Goal: Task Accomplishment & Management: Manage account settings

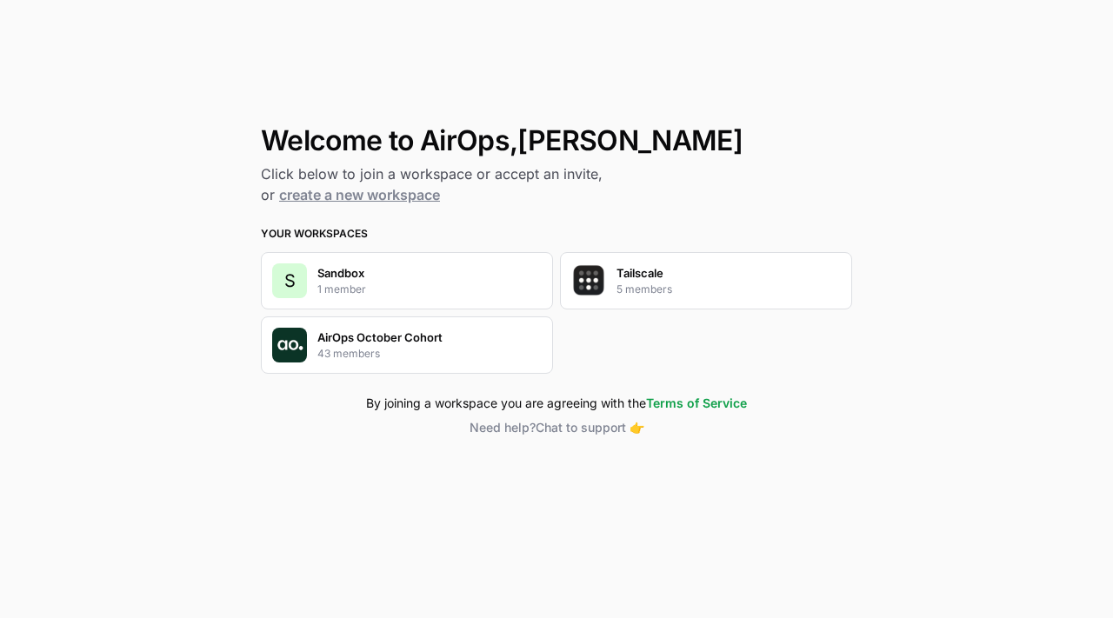
click at [426, 344] on p "AirOps October Cohort" at bounding box center [379, 337] width 125 height 17
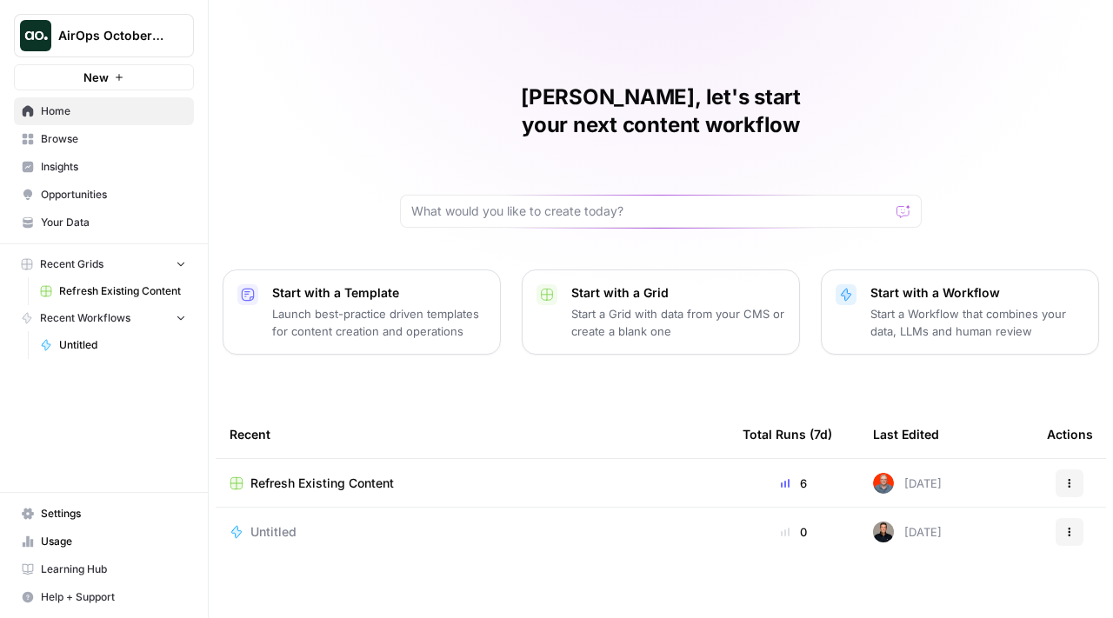
click at [115, 148] on link "Browse" at bounding box center [104, 139] width 180 height 28
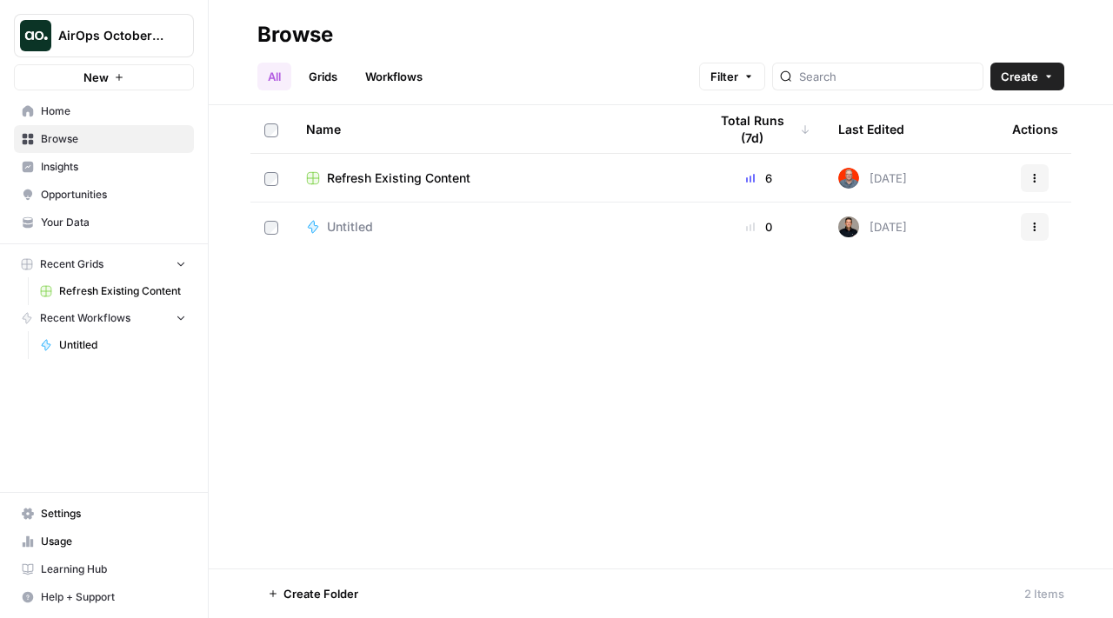
click at [117, 165] on span "Insights" at bounding box center [113, 167] width 145 height 16
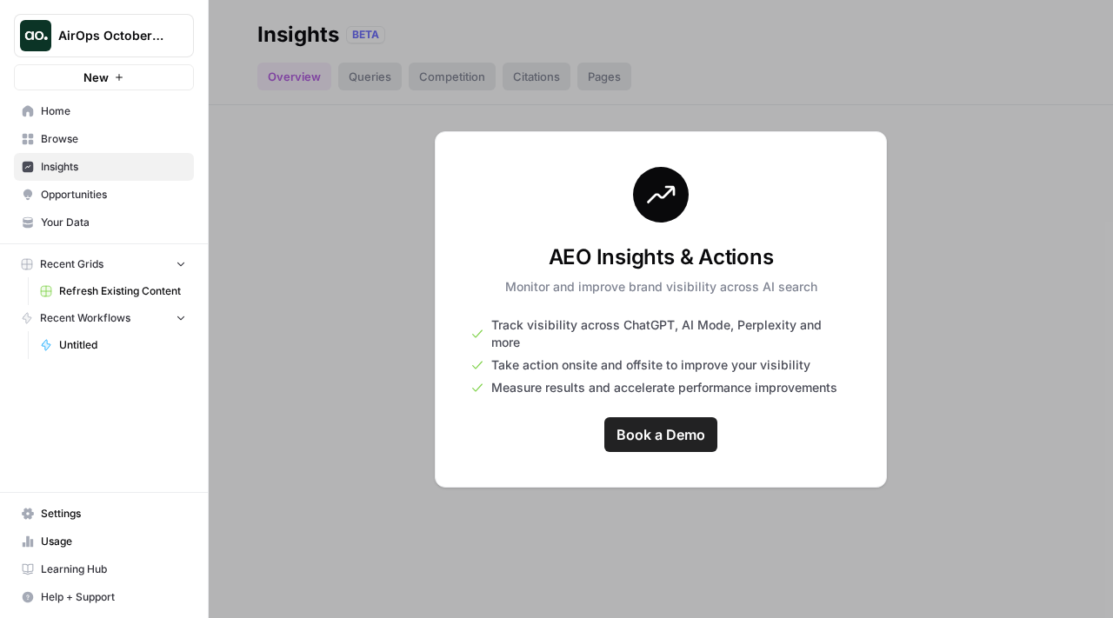
click at [125, 148] on link "Browse" at bounding box center [104, 139] width 180 height 28
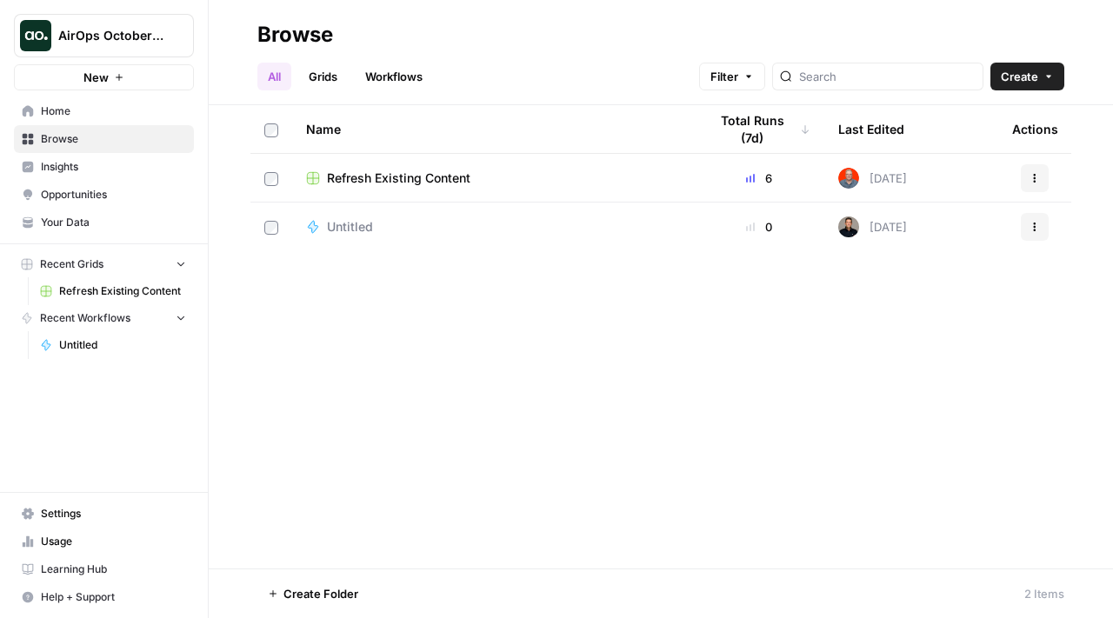
click at [429, 180] on span "Refresh Existing Content" at bounding box center [398, 177] width 143 height 17
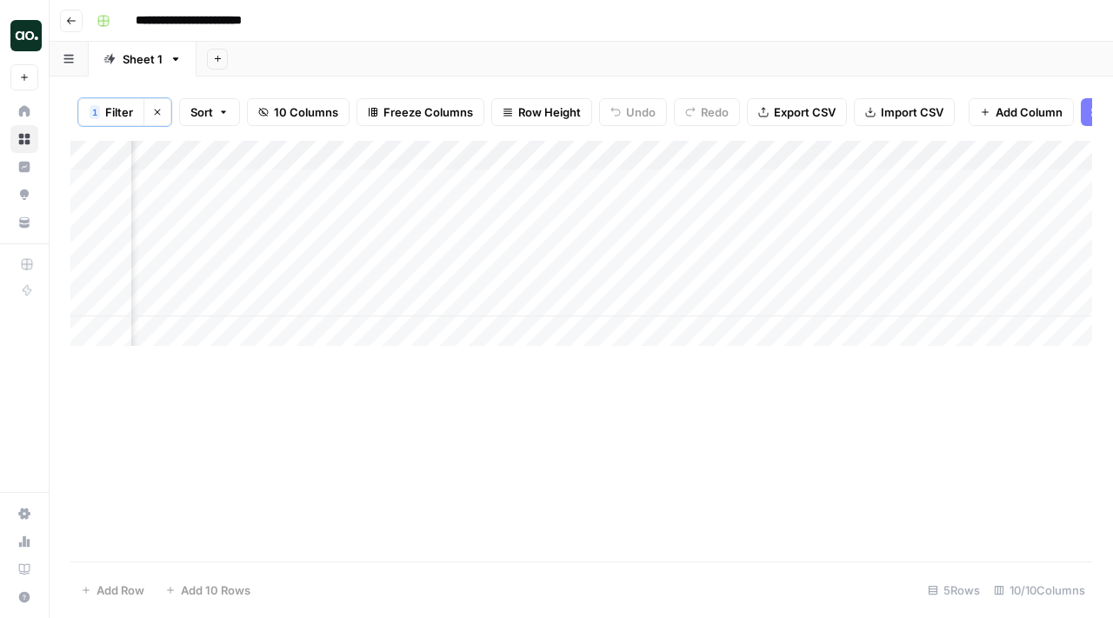
scroll to position [0, 983]
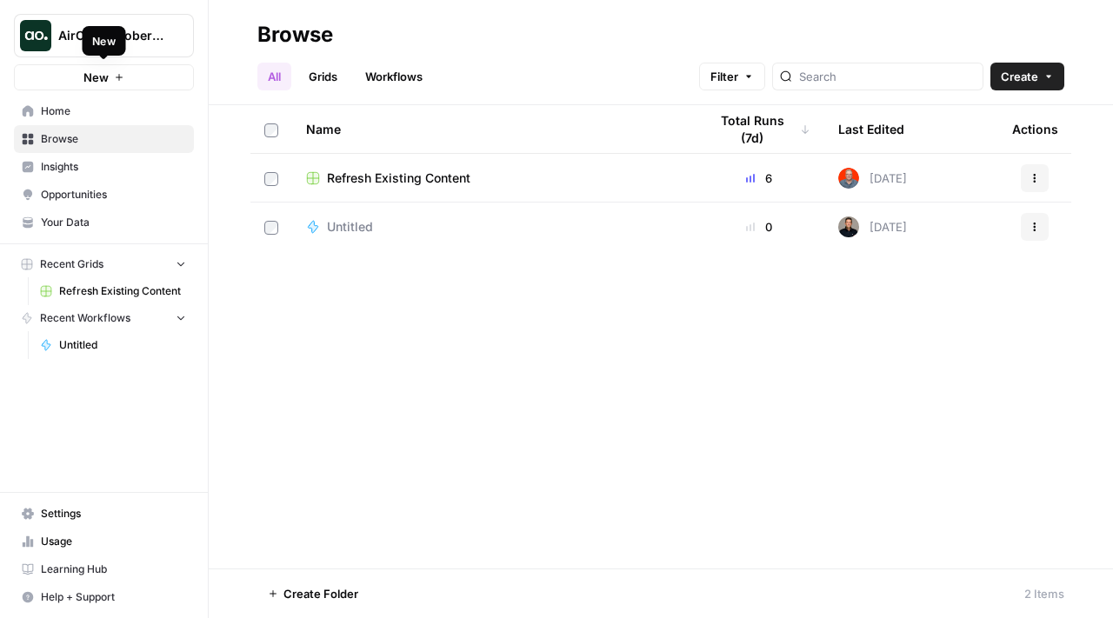
click at [96, 26] on div "New" at bounding box center [104, 41] width 43 height 30
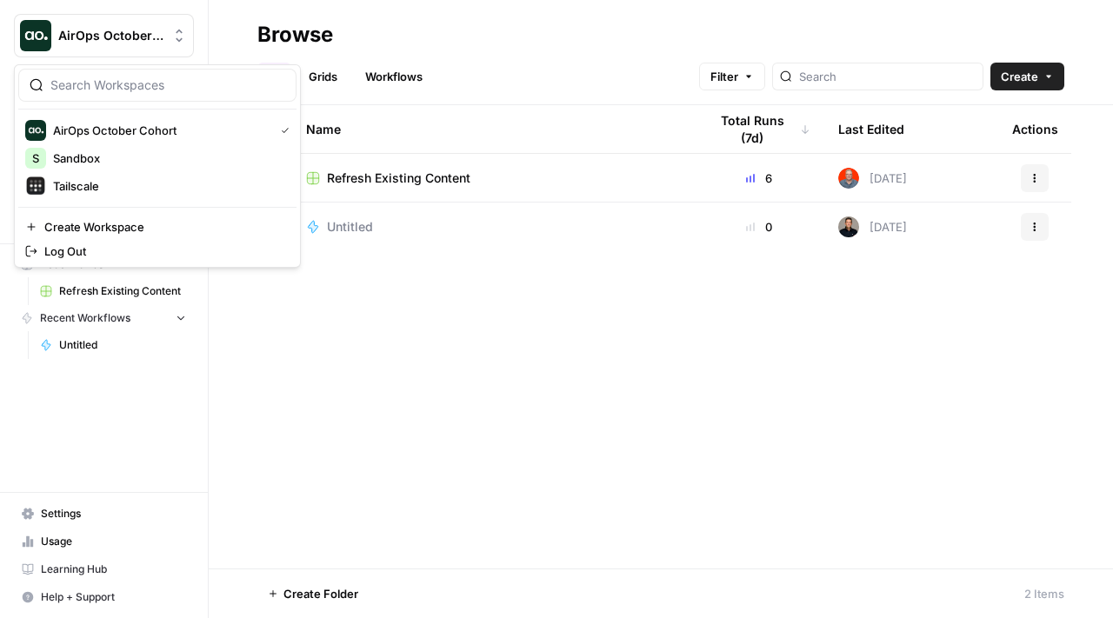
click at [153, 42] on span "AirOps October Cohort" at bounding box center [110, 35] width 105 height 17
click at [149, 169] on button "S Sandbox" at bounding box center [157, 158] width 278 height 28
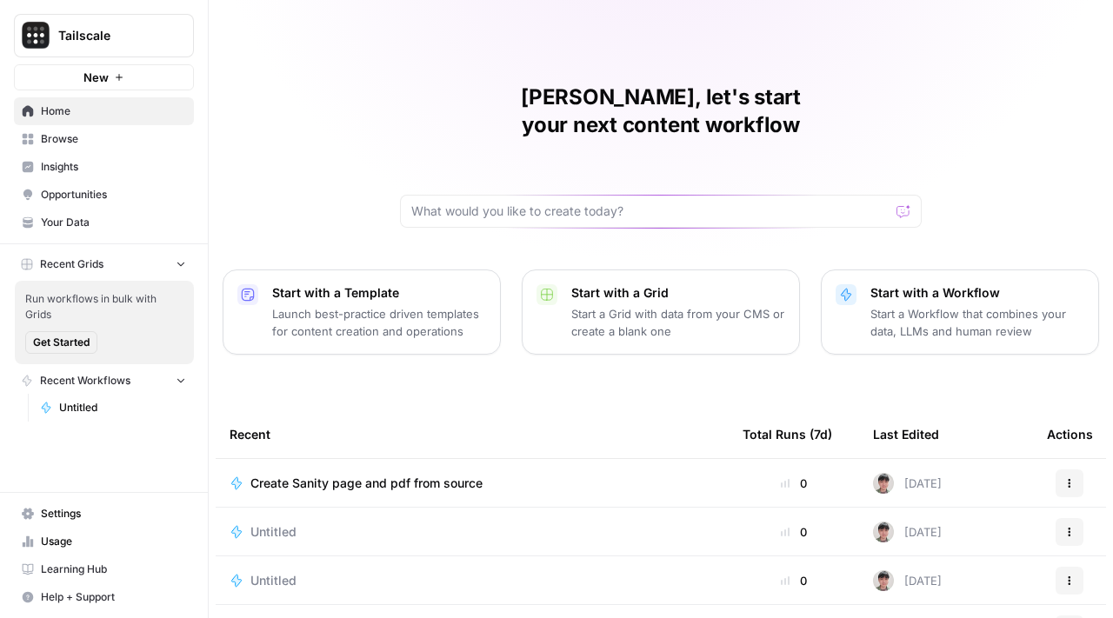
click at [118, 389] on button "Recent Workflows" at bounding box center [104, 381] width 180 height 26
click at [119, 416] on link "Untitled" at bounding box center [113, 408] width 162 height 28
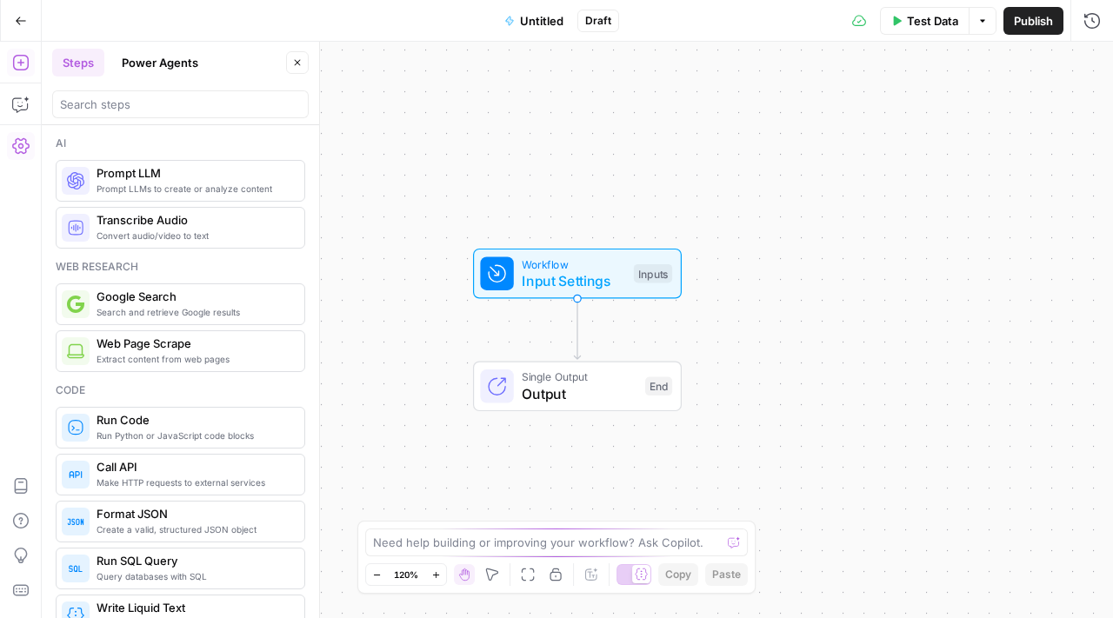
click at [23, 145] on icon "button" at bounding box center [20, 145] width 17 height 17
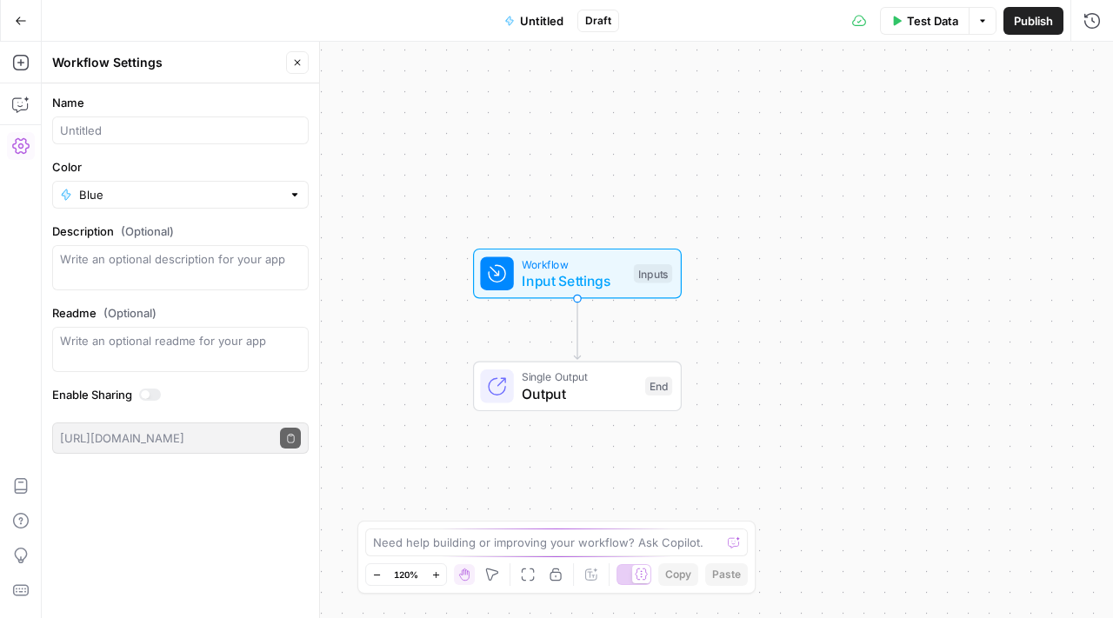
click at [16, 14] on button "Go Back" at bounding box center [20, 20] width 31 height 31
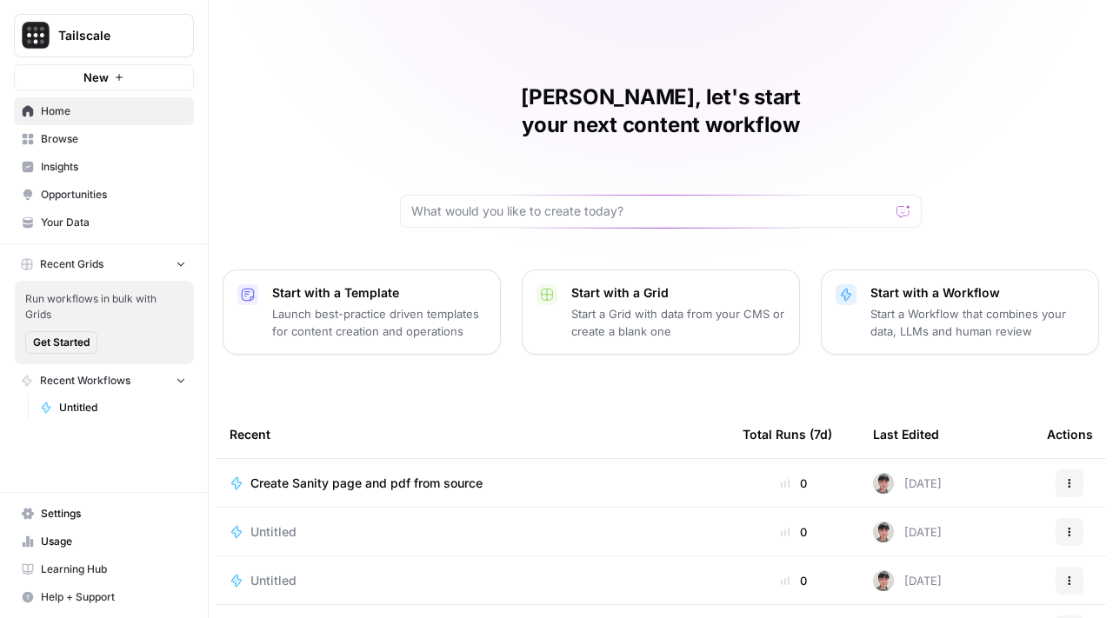
click at [108, 172] on span "Insights" at bounding box center [113, 167] width 145 height 16
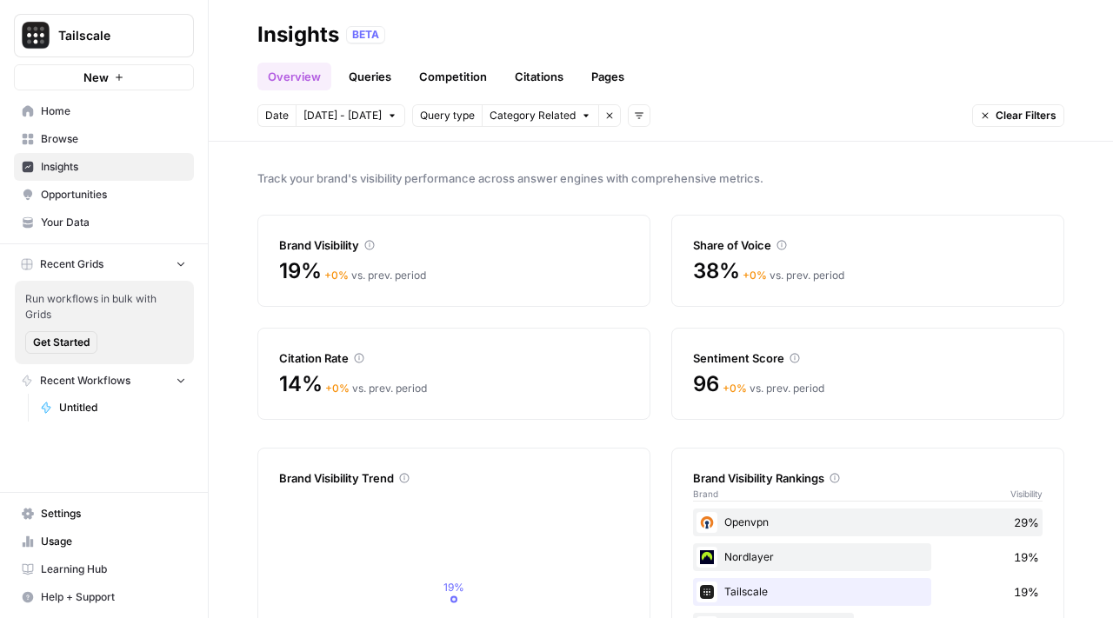
click at [353, 65] on link "Queries" at bounding box center [369, 77] width 63 height 28
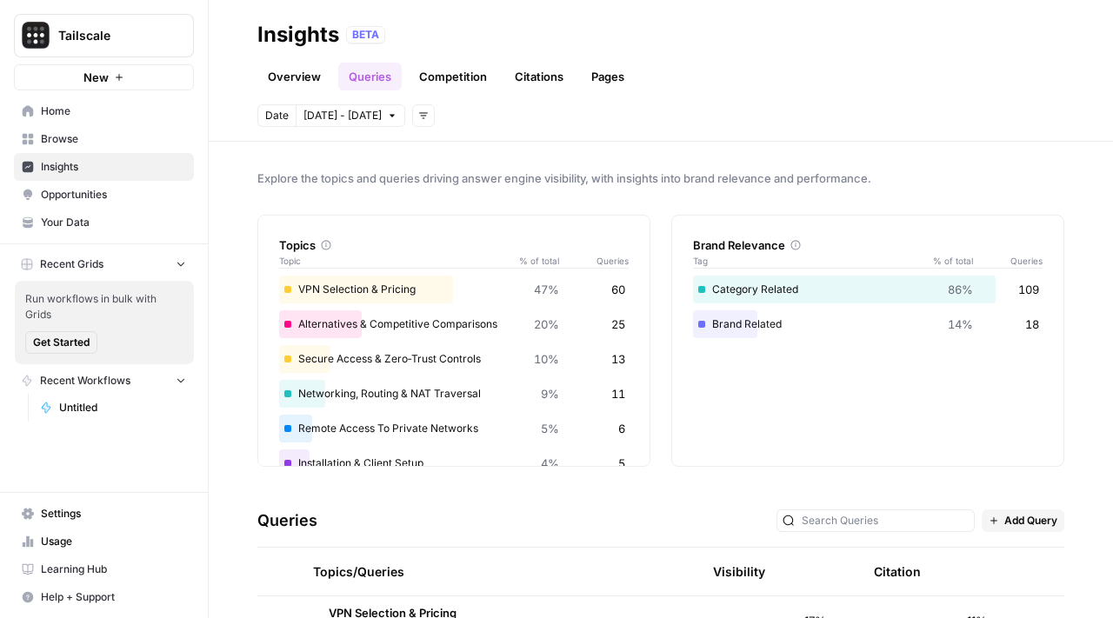
scroll to position [136, 0]
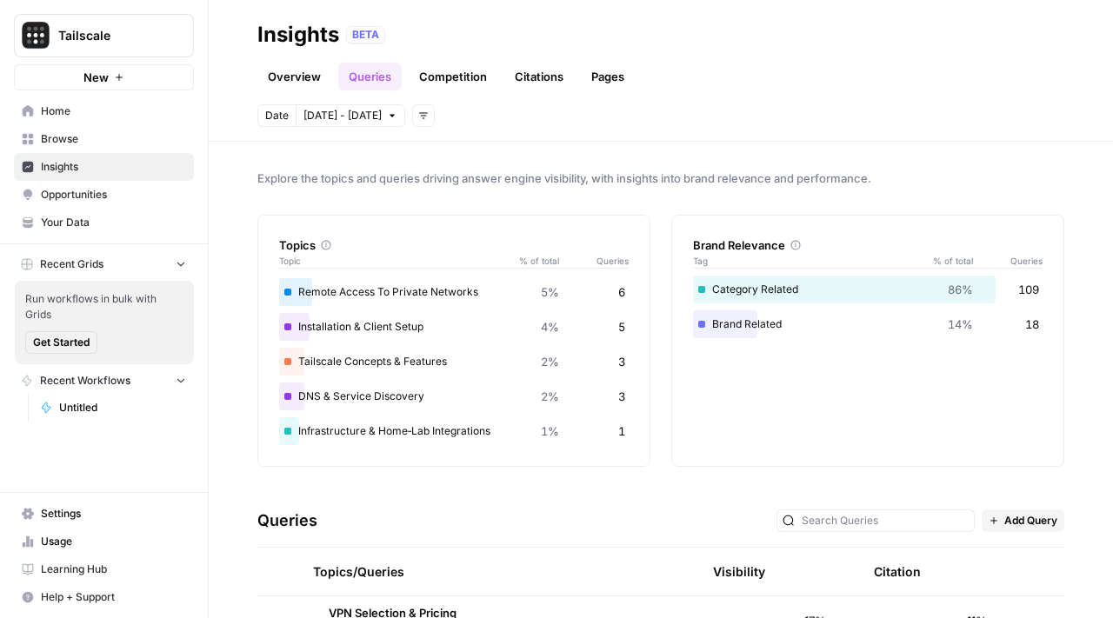
click at [461, 94] on header "Insights BETA Overview Queries Competition Citations Pages Date Oct 4 - Oct 10 …" at bounding box center [661, 71] width 904 height 142
click at [462, 83] on link "Competition" at bounding box center [453, 77] width 89 height 28
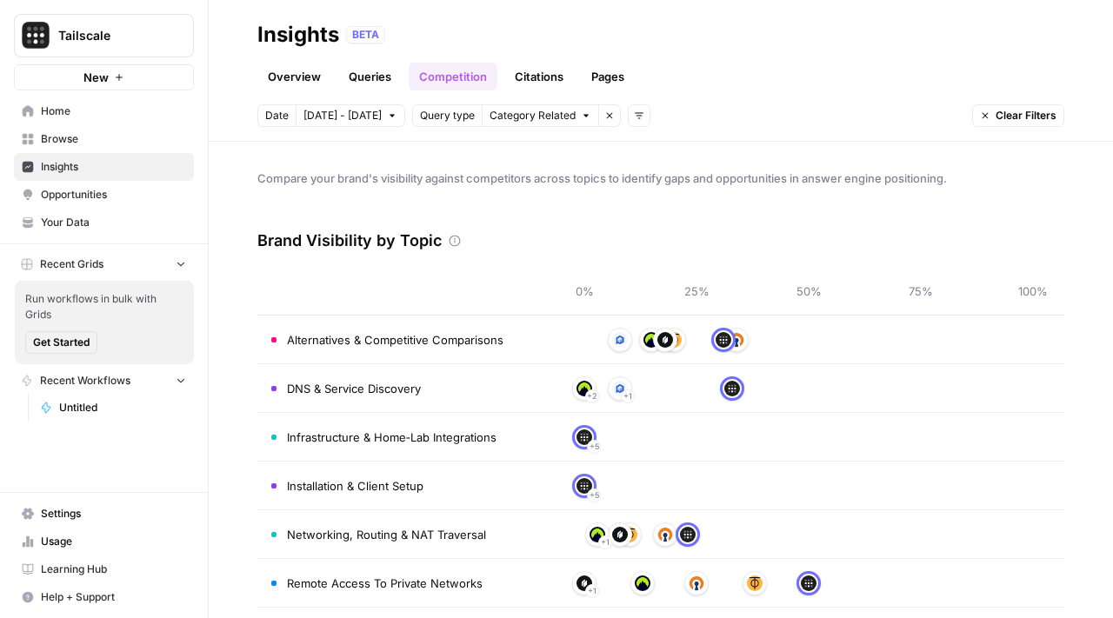
click at [531, 81] on link "Citations" at bounding box center [539, 77] width 70 height 28
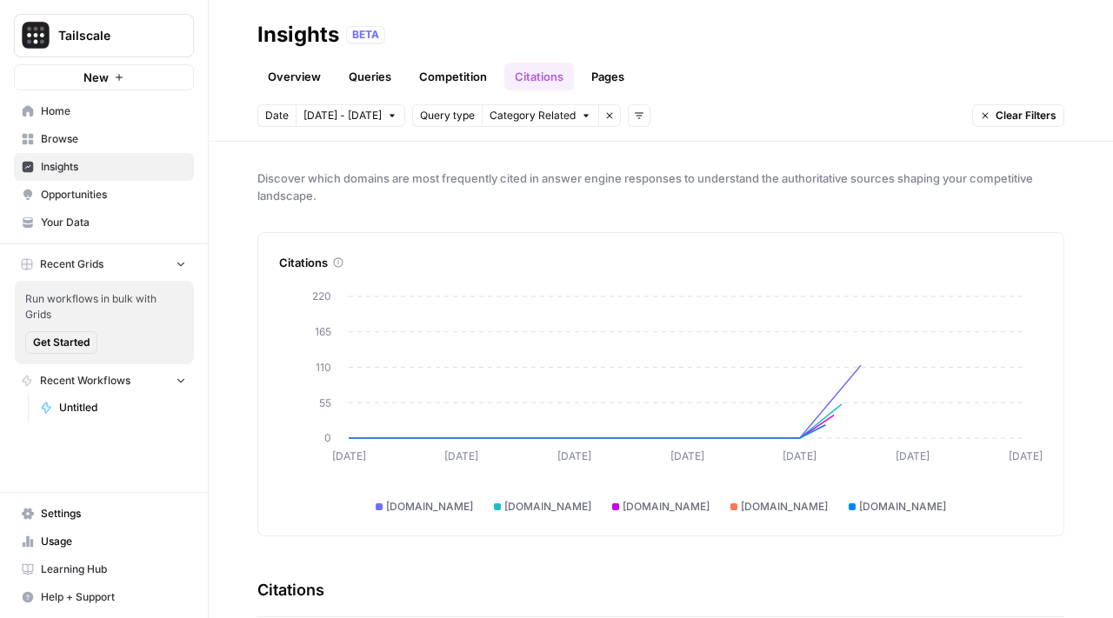
click at [606, 83] on link "Pages" at bounding box center [608, 77] width 54 height 28
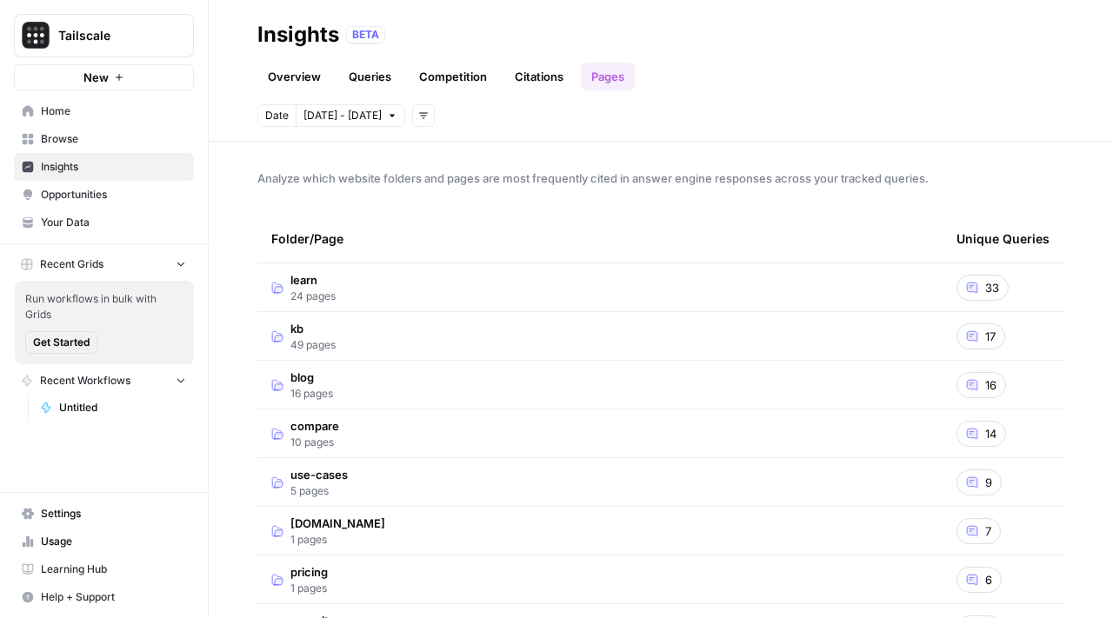
click at [276, 69] on link "Overview" at bounding box center [294, 77] width 74 height 28
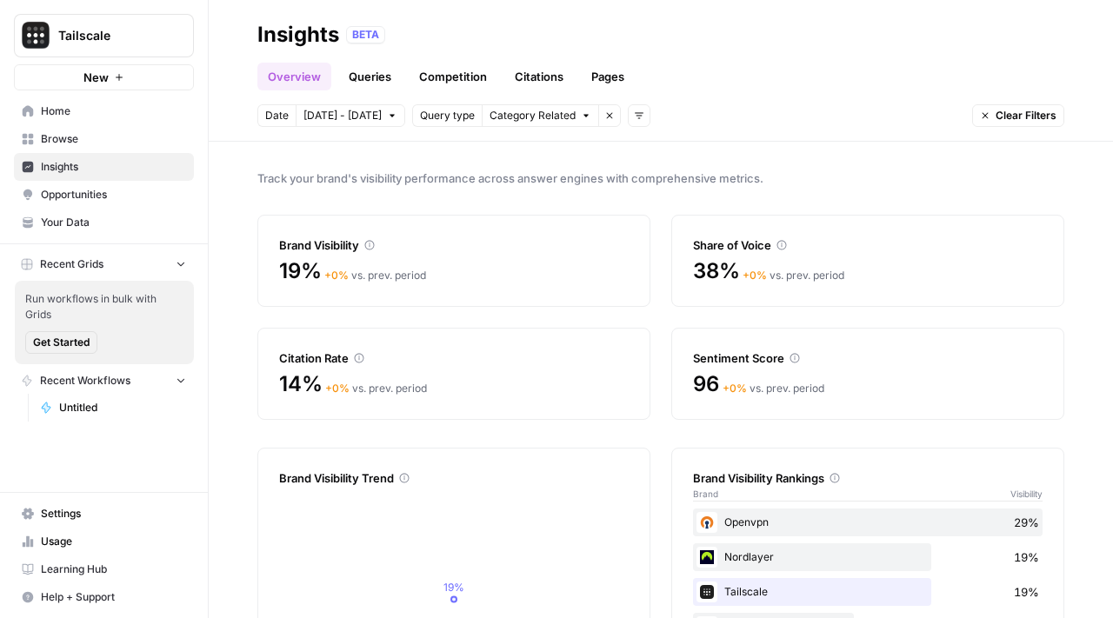
click at [615, 83] on link "Pages" at bounding box center [608, 77] width 54 height 28
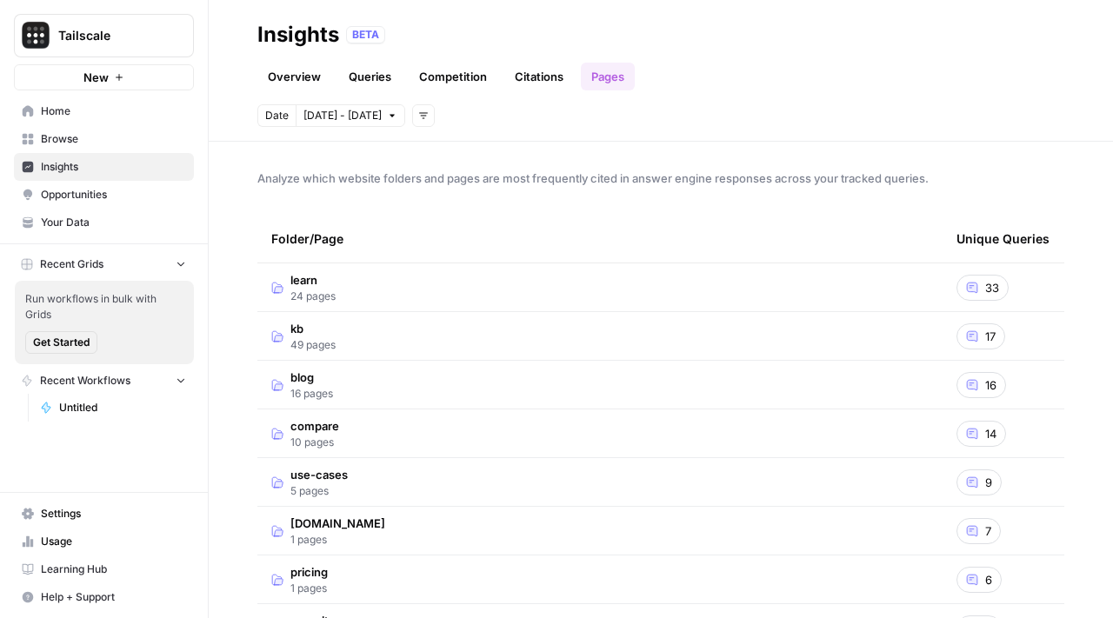
click at [380, 269] on td "learn 24 pages" at bounding box center [599, 287] width 685 height 48
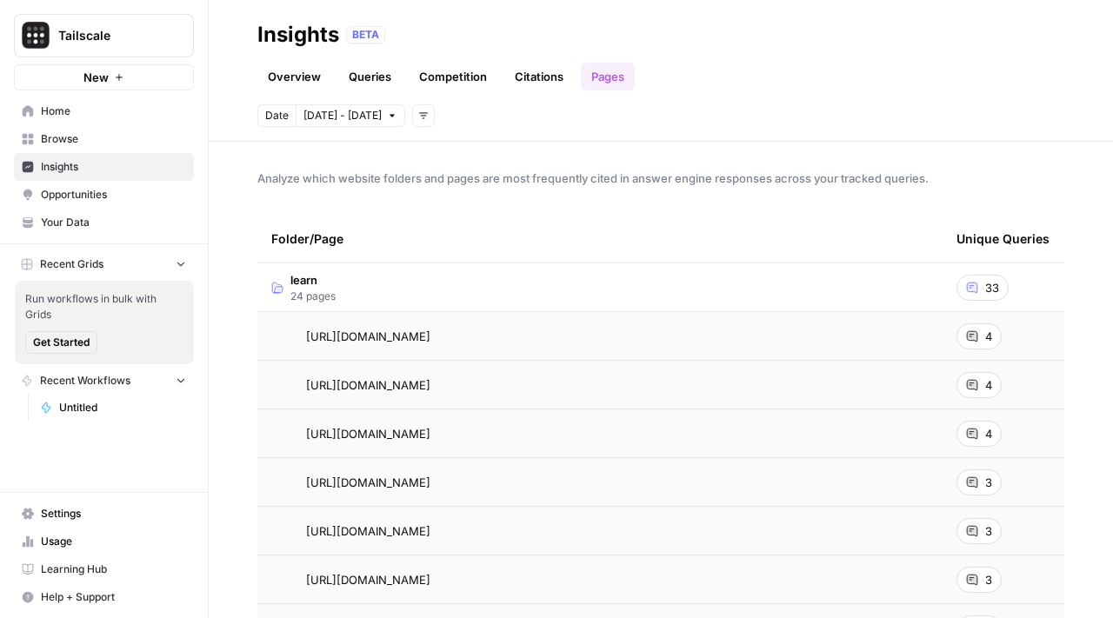
click at [109, 511] on span "Settings" at bounding box center [113, 514] width 145 height 16
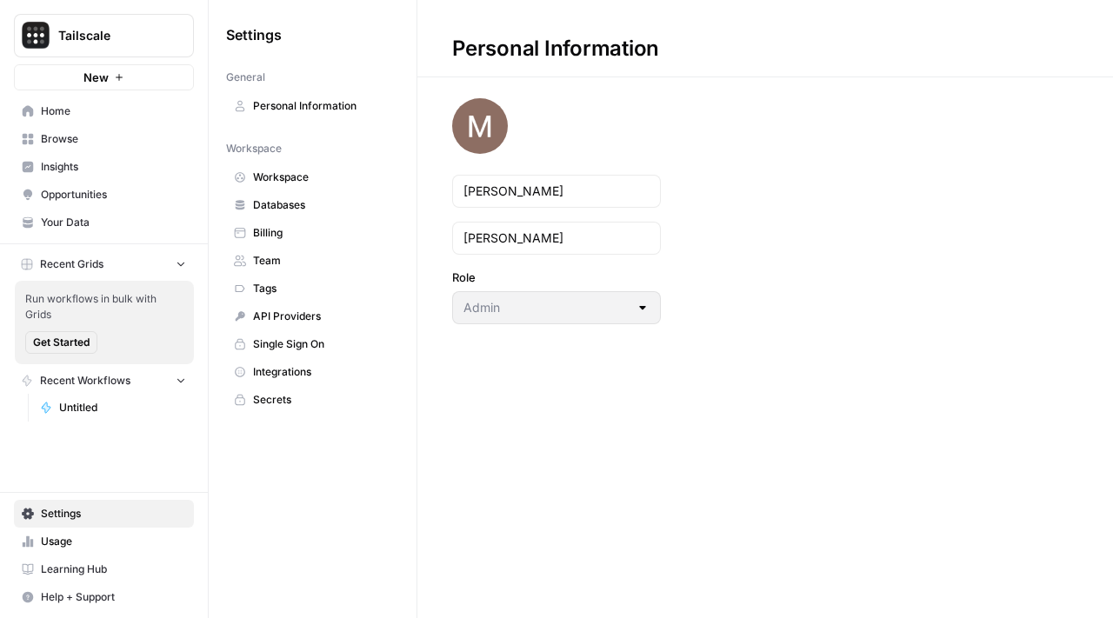
click at [328, 318] on span "API Providers" at bounding box center [322, 317] width 138 height 16
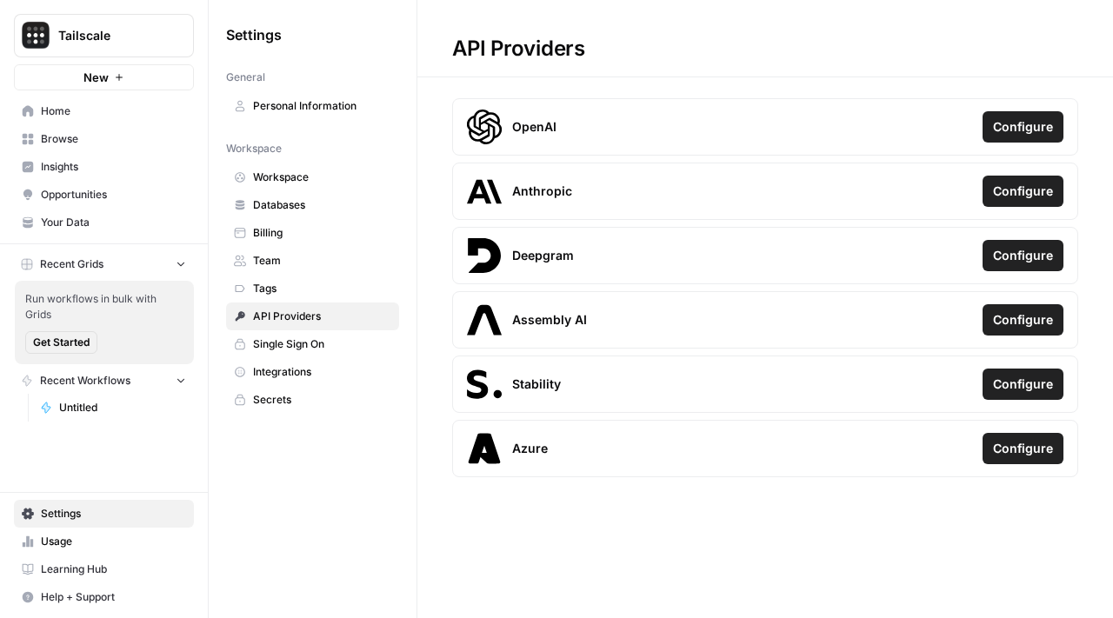
click at [330, 338] on span "Single Sign On" at bounding box center [322, 344] width 138 height 16
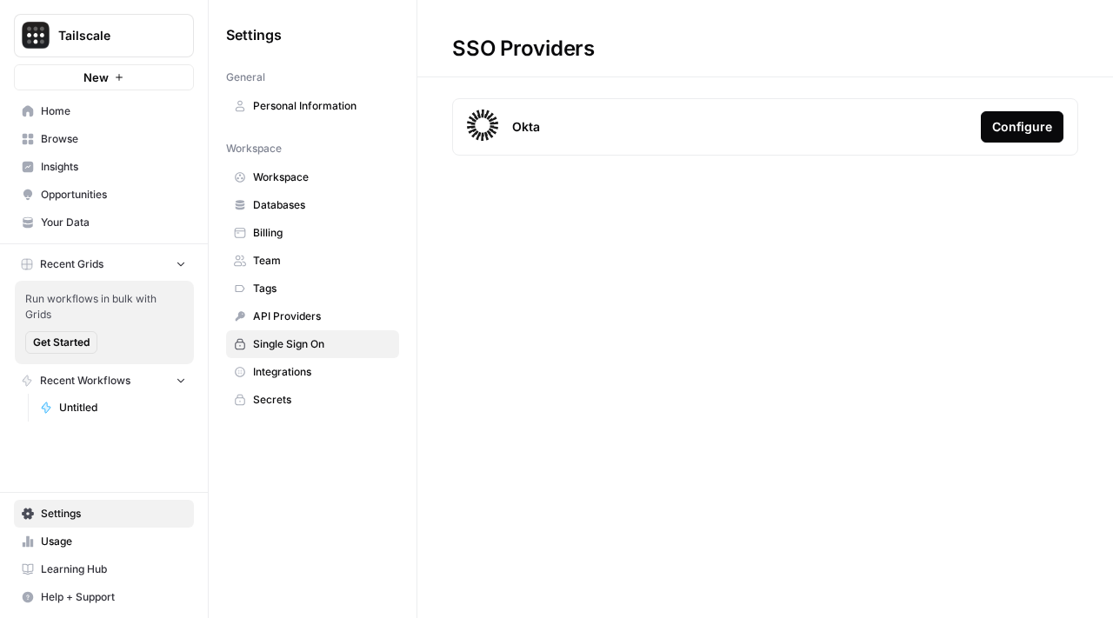
click at [351, 366] on span "Integrations" at bounding box center [322, 372] width 138 height 16
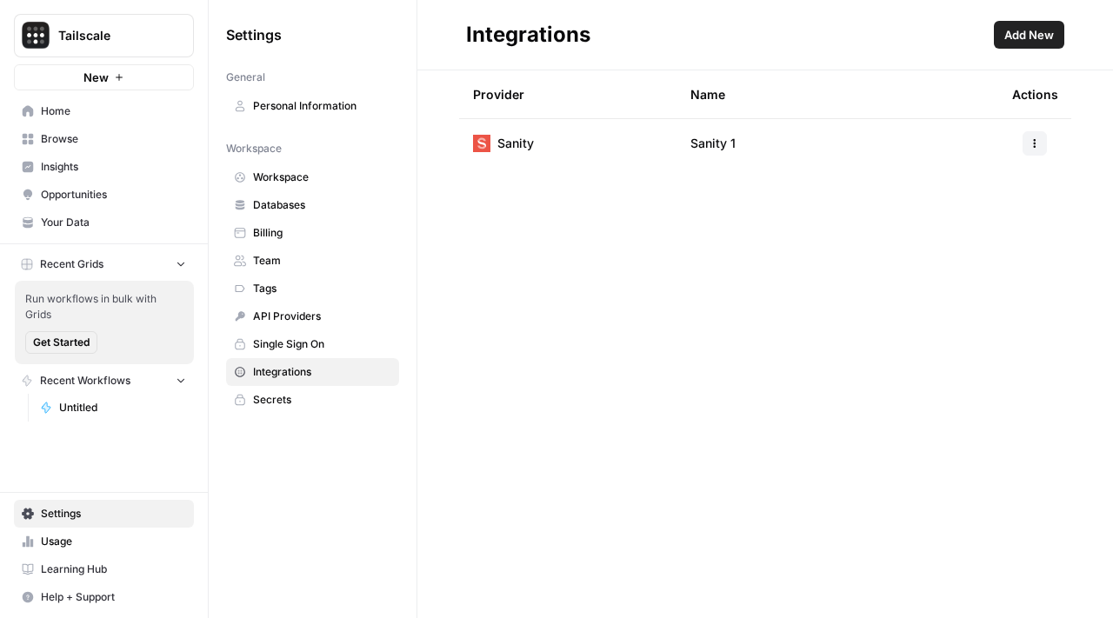
click at [1027, 42] on span "Add New" at bounding box center [1029, 34] width 50 height 17
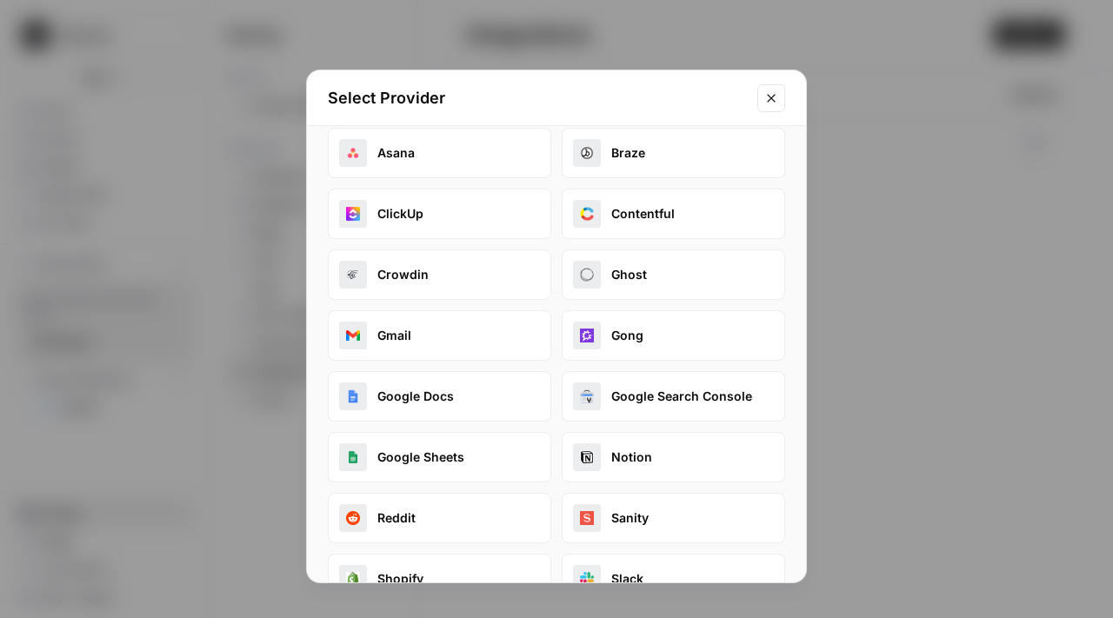
scroll to position [244, 0]
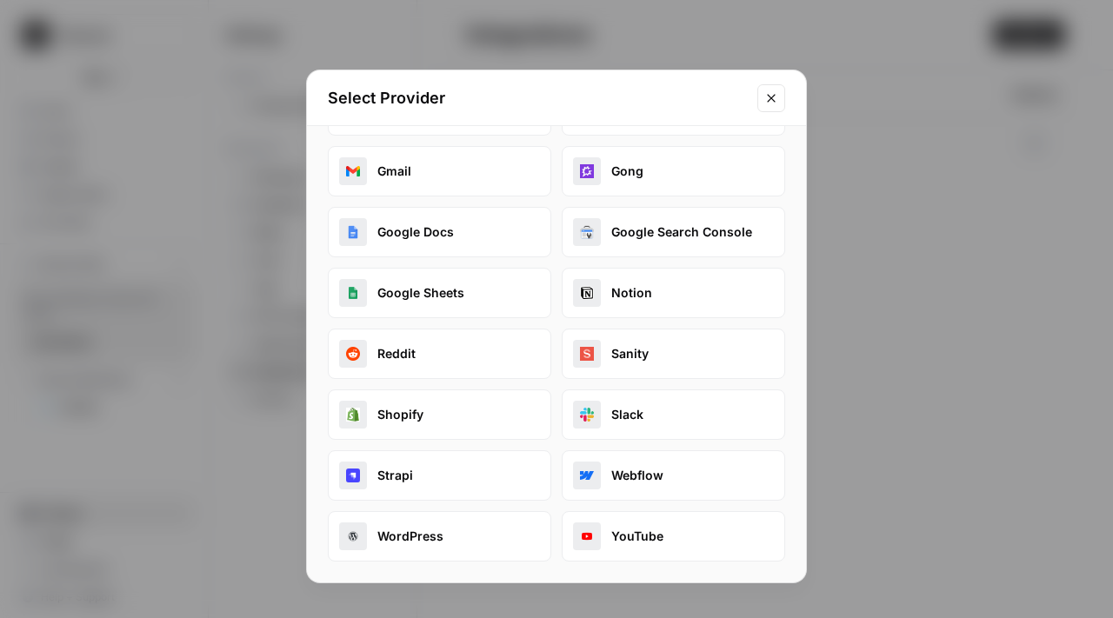
click at [636, 236] on button "Google Search Console" at bounding box center [673, 232] width 223 height 50
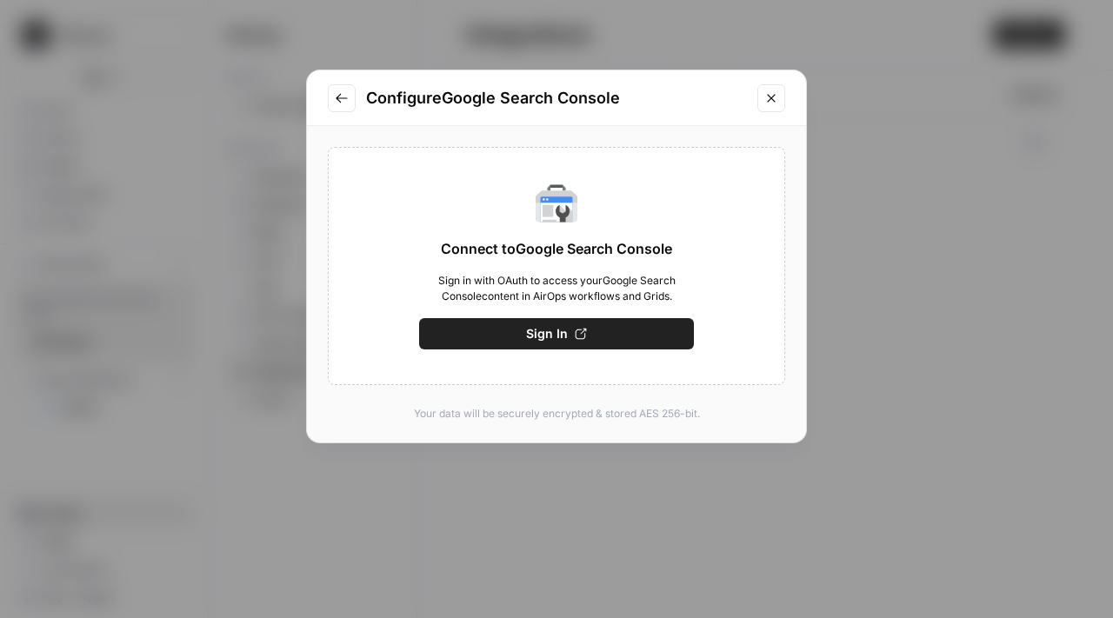
click at [618, 335] on button "Sign In" at bounding box center [556, 333] width 275 height 31
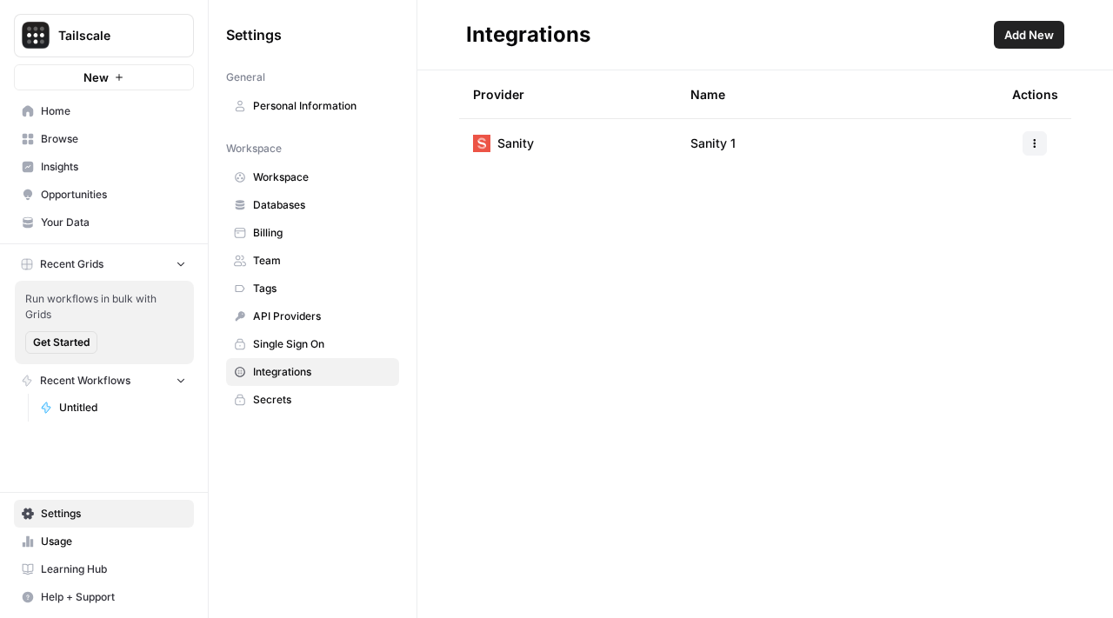
click at [1024, 34] on span "Add New" at bounding box center [1029, 34] width 50 height 17
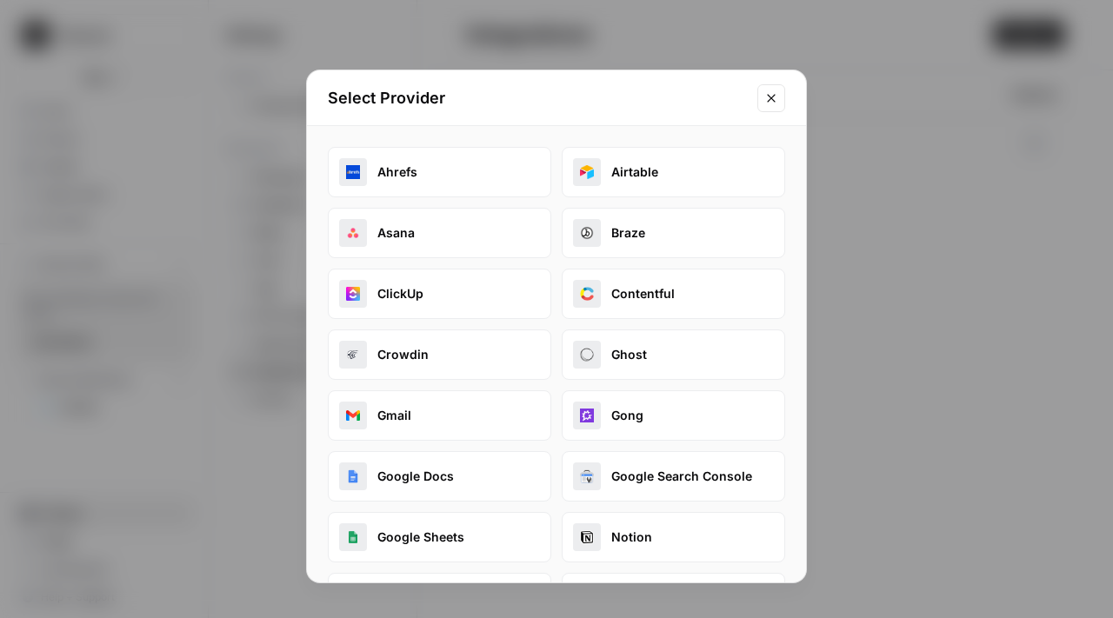
scroll to position [23, 0]
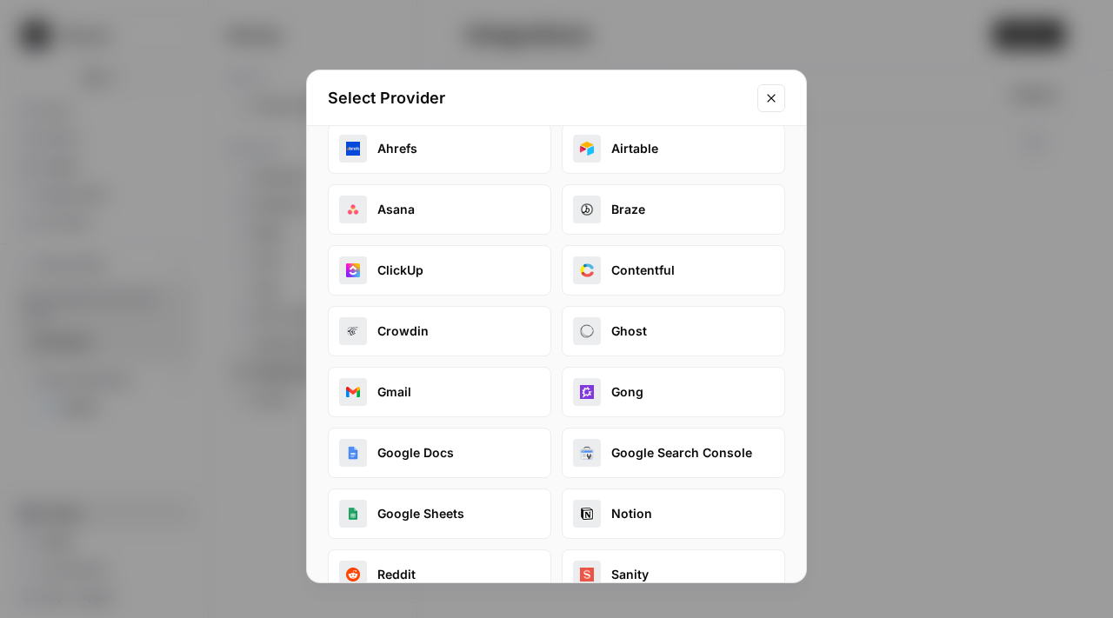
click at [632, 395] on button "Gong" at bounding box center [673, 392] width 223 height 50
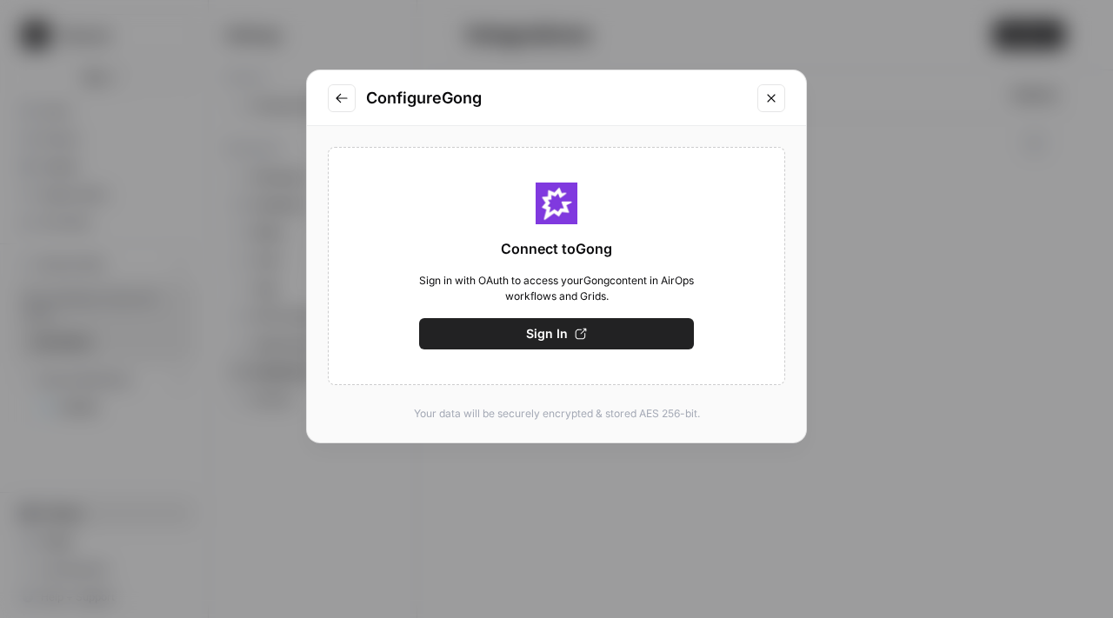
click at [575, 335] on icon "button" at bounding box center [581, 334] width 12 height 12
click at [535, 329] on span "Sign In" at bounding box center [547, 333] width 42 height 17
click at [782, 96] on button "Close modal" at bounding box center [771, 98] width 28 height 28
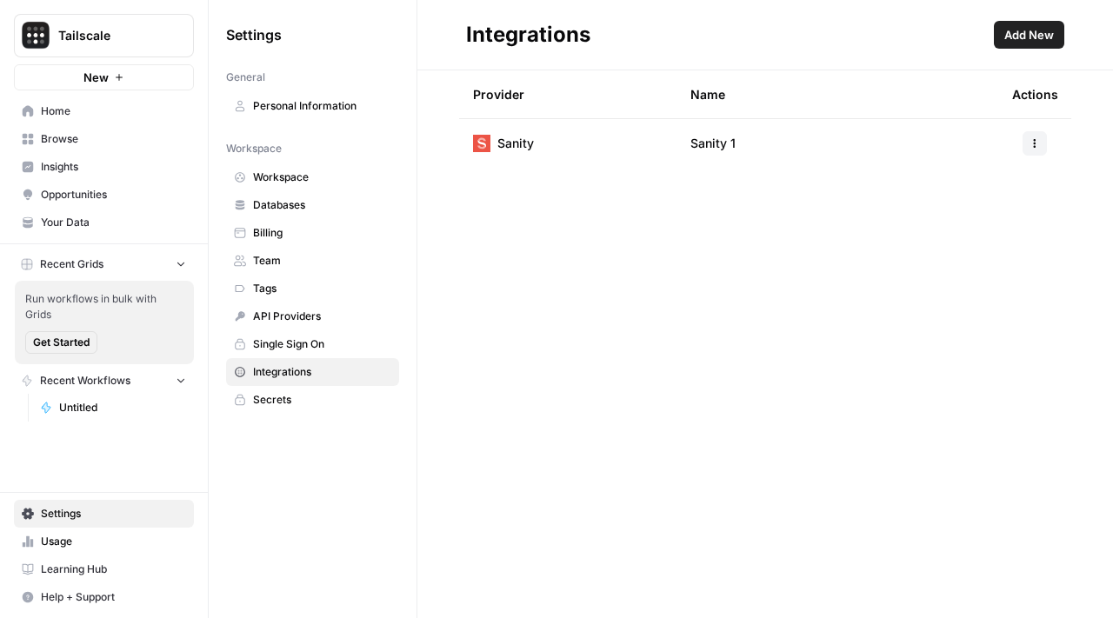
click at [104, 412] on span "Untitled" at bounding box center [122, 408] width 127 height 16
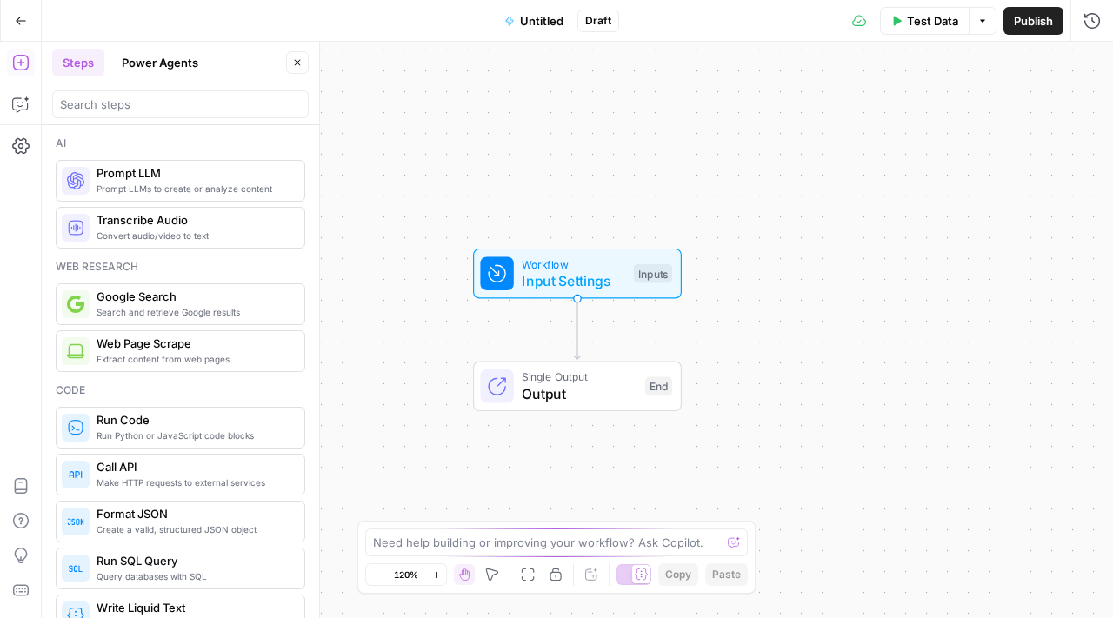
click at [17, 23] on icon "button" at bounding box center [21, 21] width 12 height 12
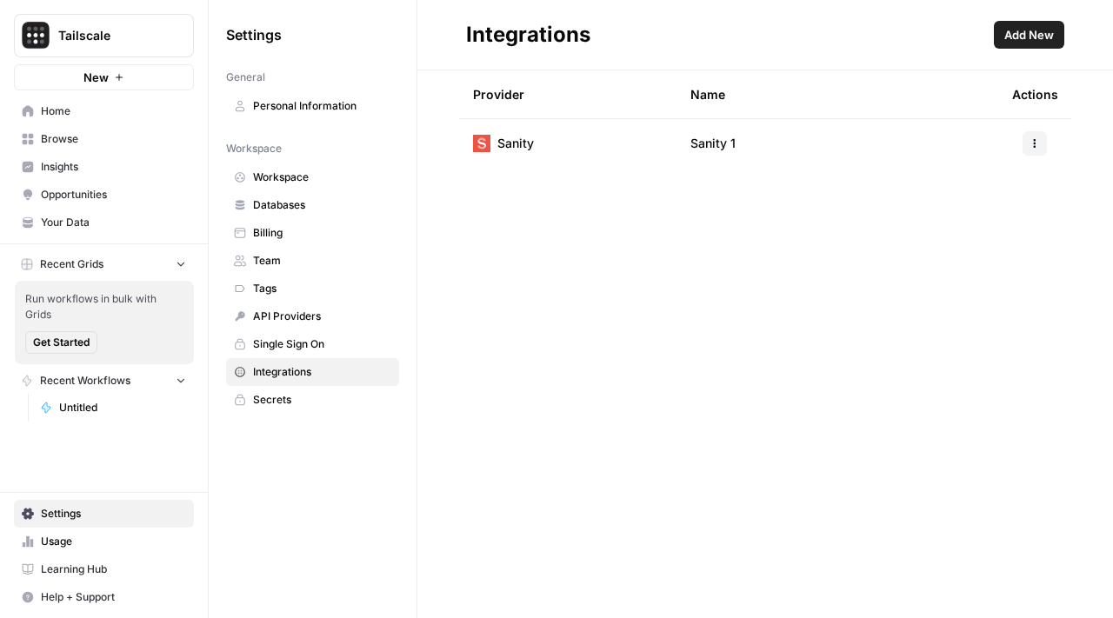
click at [118, 46] on button "Tailscale" at bounding box center [104, 35] width 180 height 43
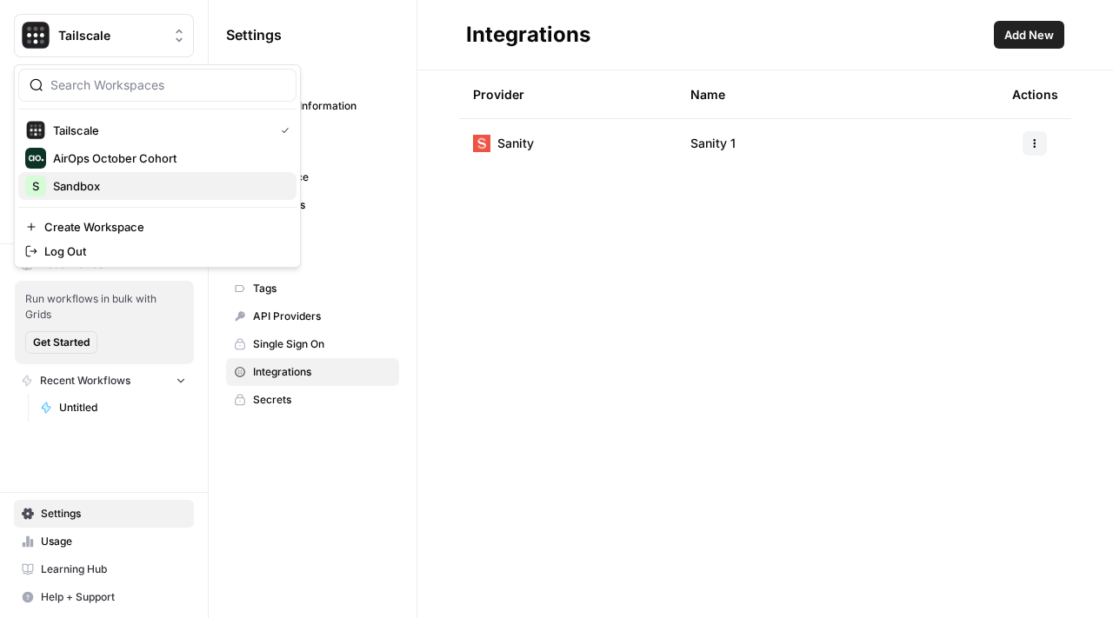
click at [147, 193] on span "Sandbox" at bounding box center [167, 185] width 229 height 17
